Goal: Information Seeking & Learning: Find specific fact

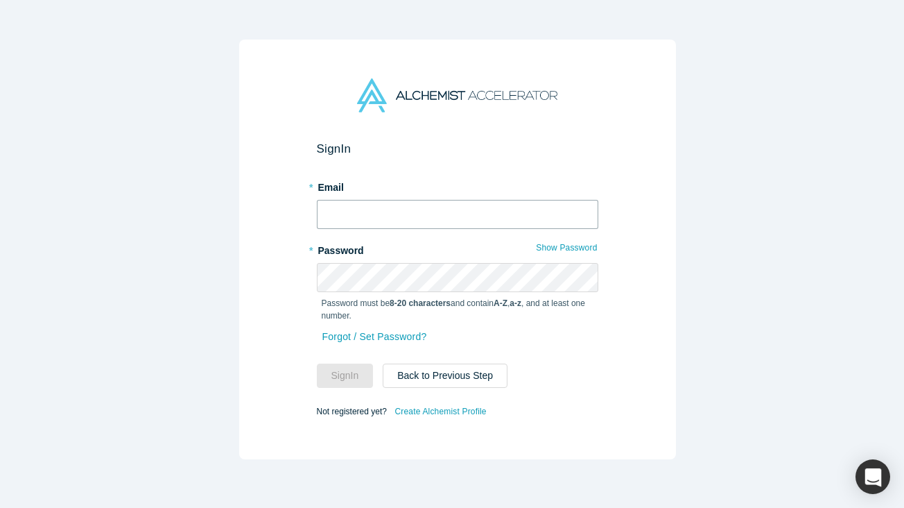
click at [429, 212] on input "text" at bounding box center [458, 214] width 282 height 29
type input "[PERSON_NAME][EMAIL_ADDRESS][DOMAIN_NAME]"
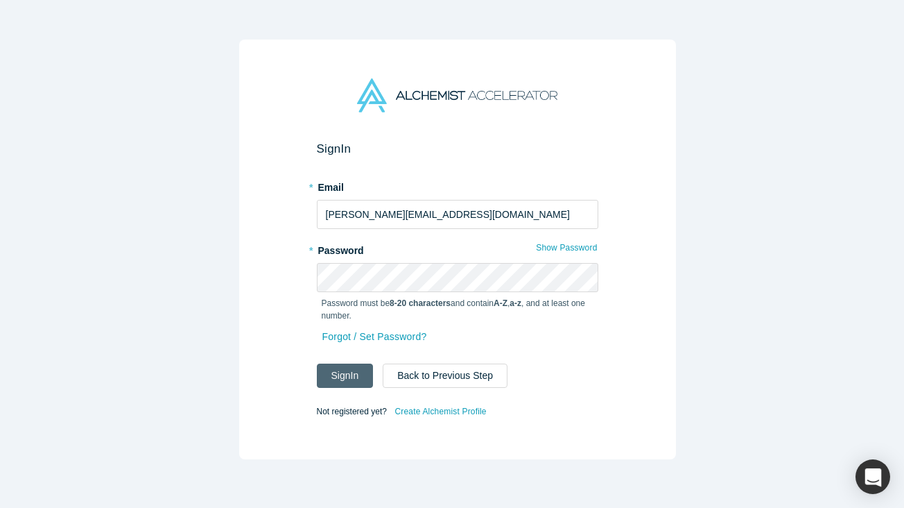
click at [325, 378] on button "Sign In" at bounding box center [345, 375] width 57 height 24
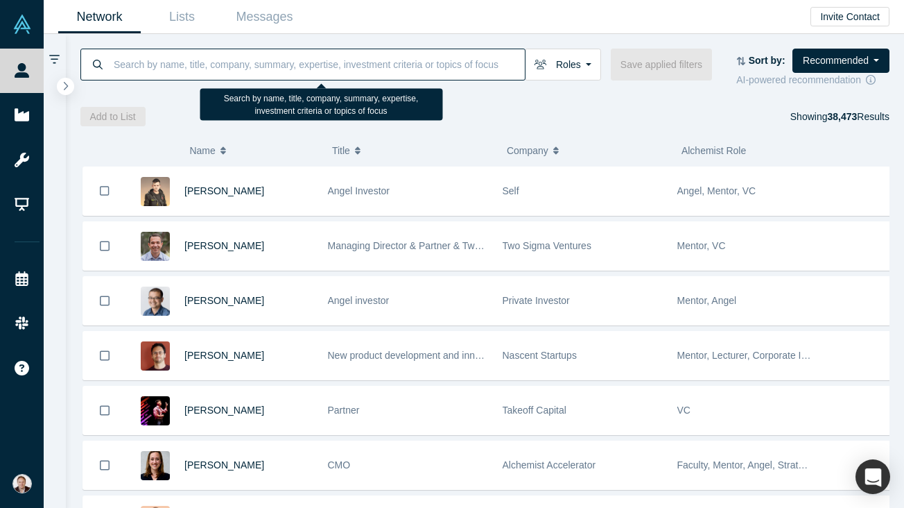
click at [474, 65] on input at bounding box center [318, 64] width 413 height 33
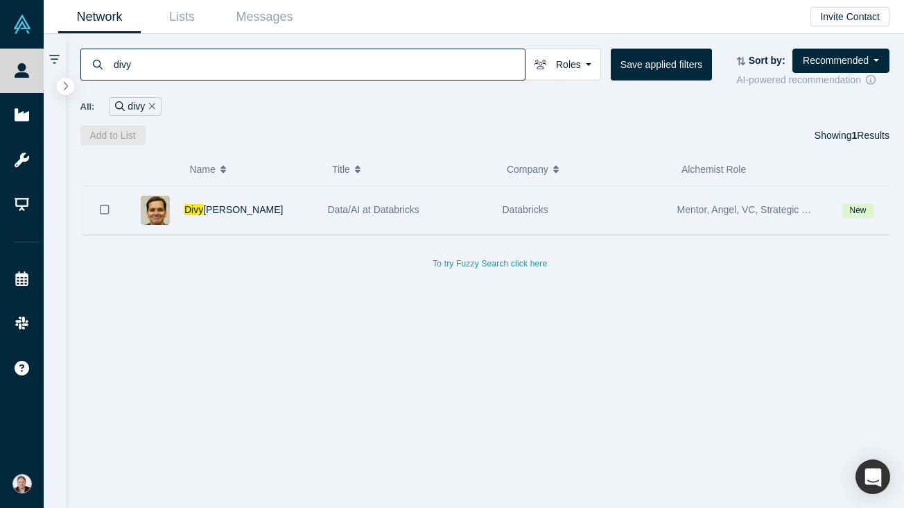
type input "divy"
click at [465, 209] on div "Data/AI at Databricks" at bounding box center [408, 210] width 160 height 48
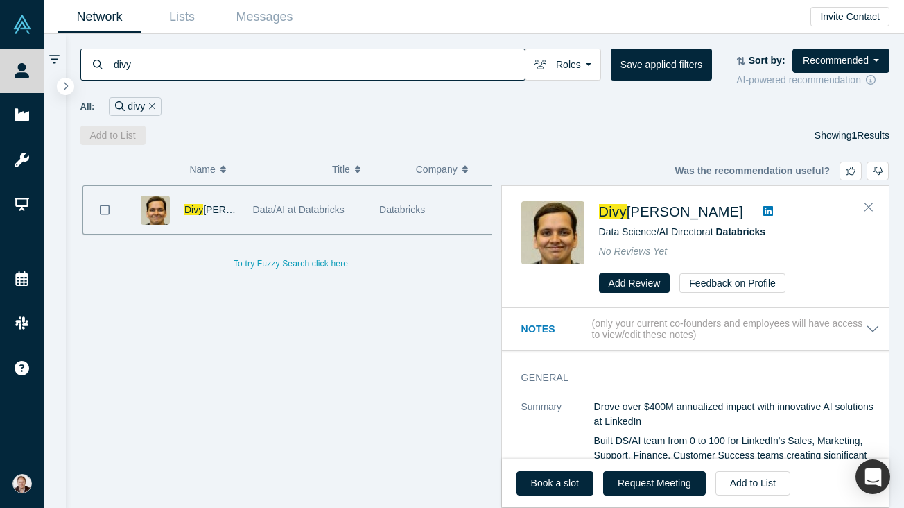
click at [763, 209] on icon at bounding box center [768, 211] width 10 height 10
